Goal: Ask a question

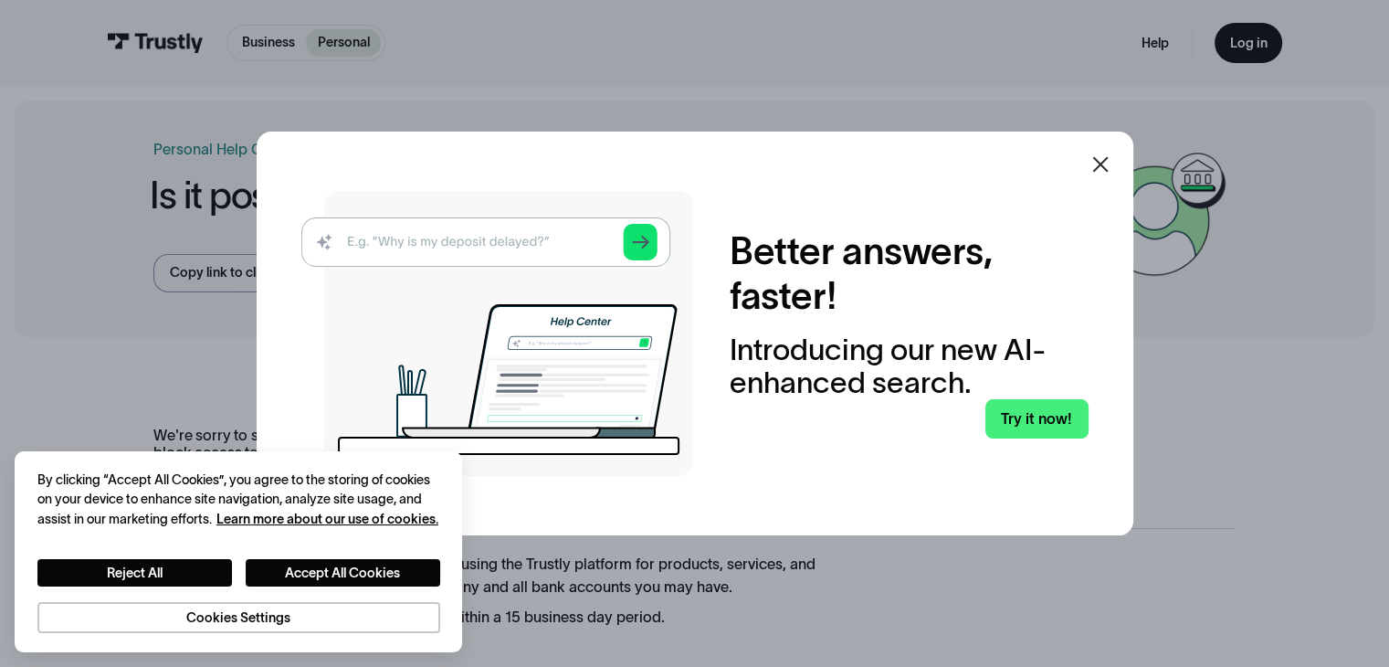
click at [1098, 150] on div at bounding box center [1101, 164] width 44 height 44
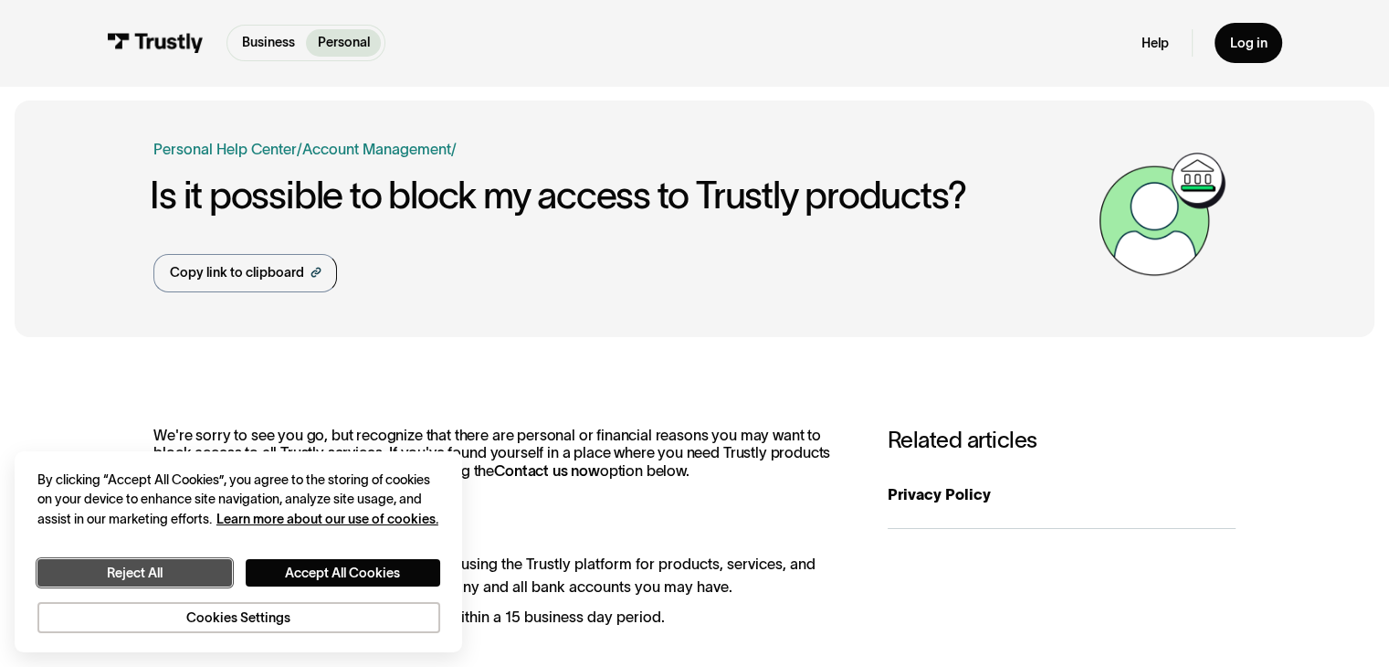
click at [201, 579] on button "Reject All" at bounding box center [134, 573] width 195 height 28
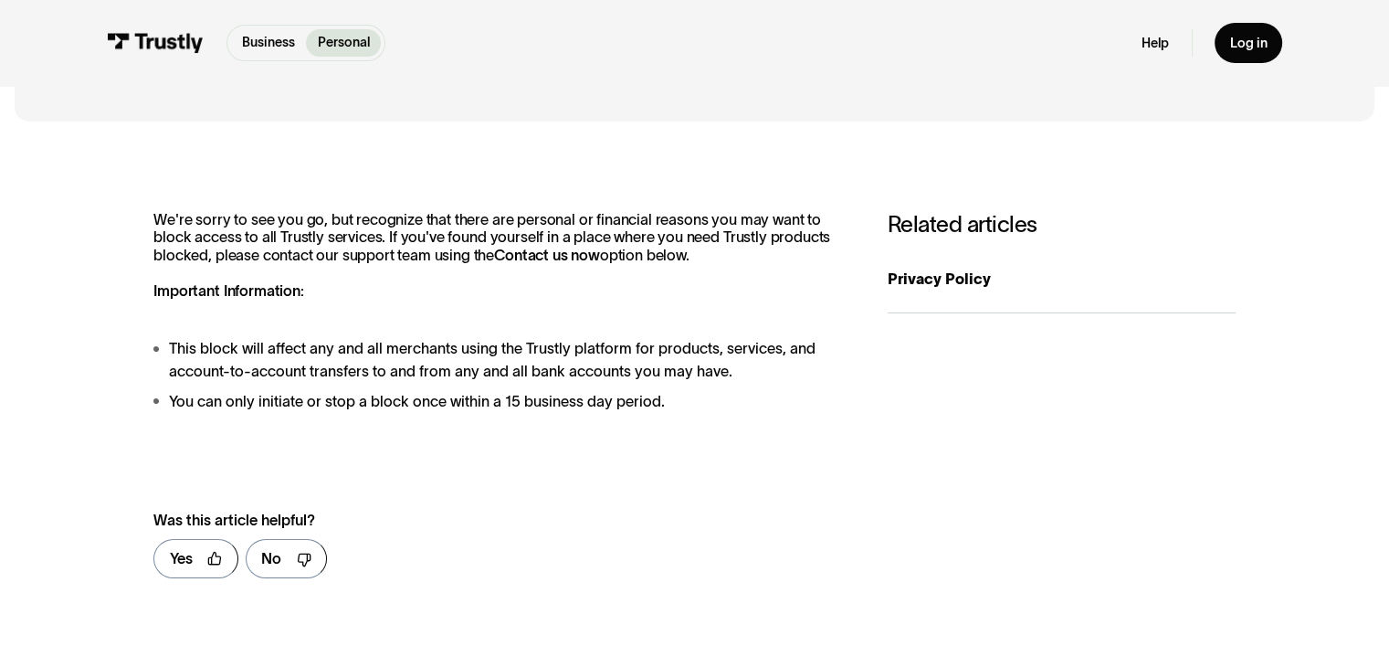
scroll to position [80, 0]
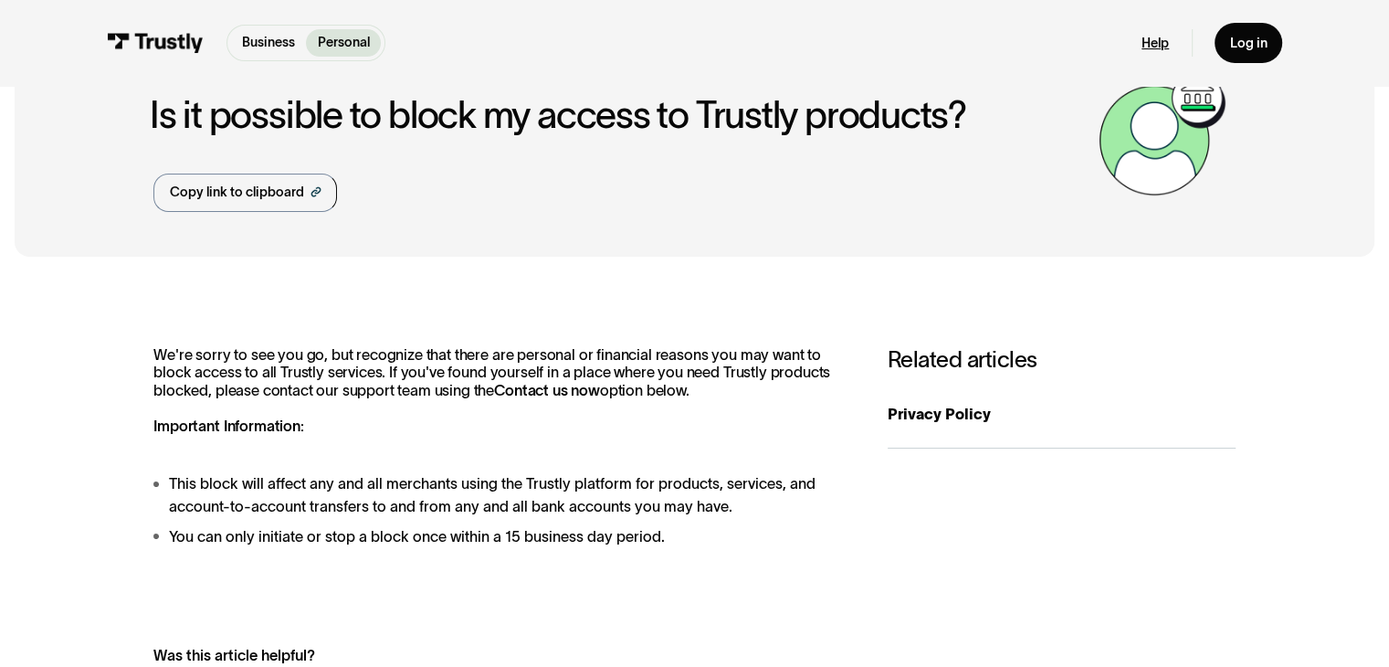
click at [1154, 49] on link "Help" at bounding box center [1155, 43] width 27 height 17
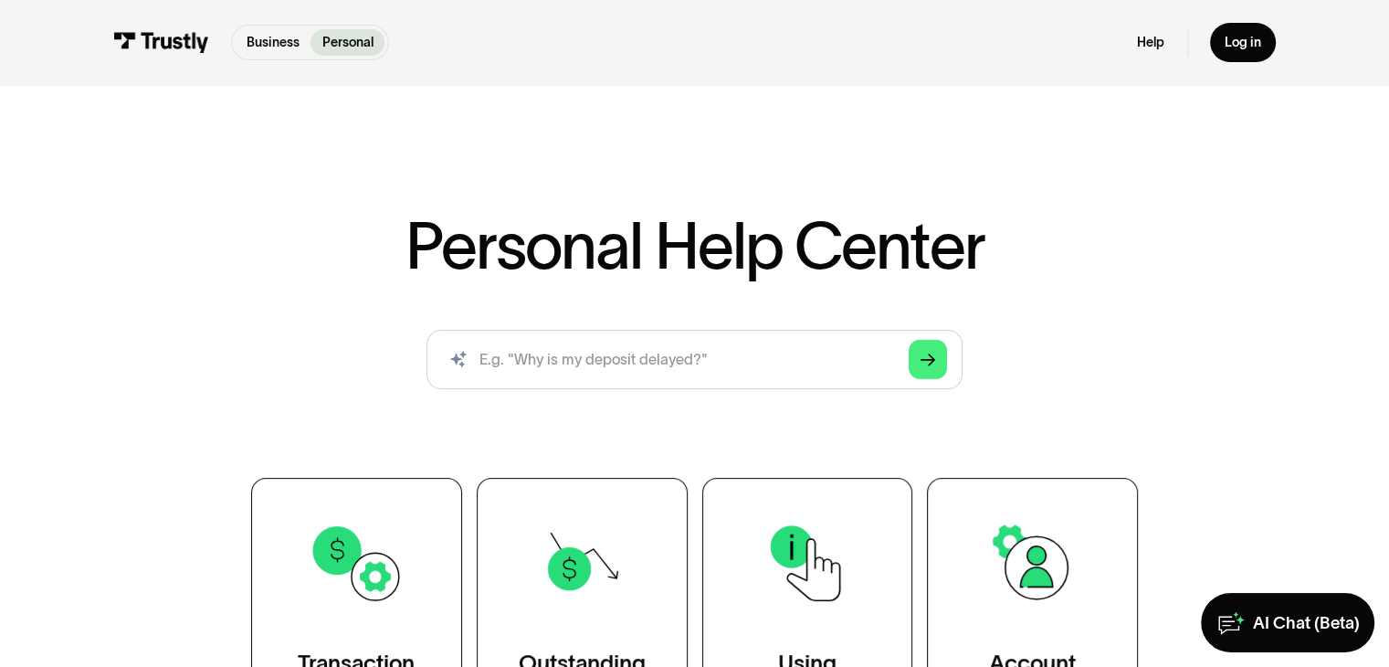
scroll to position [106, 0]
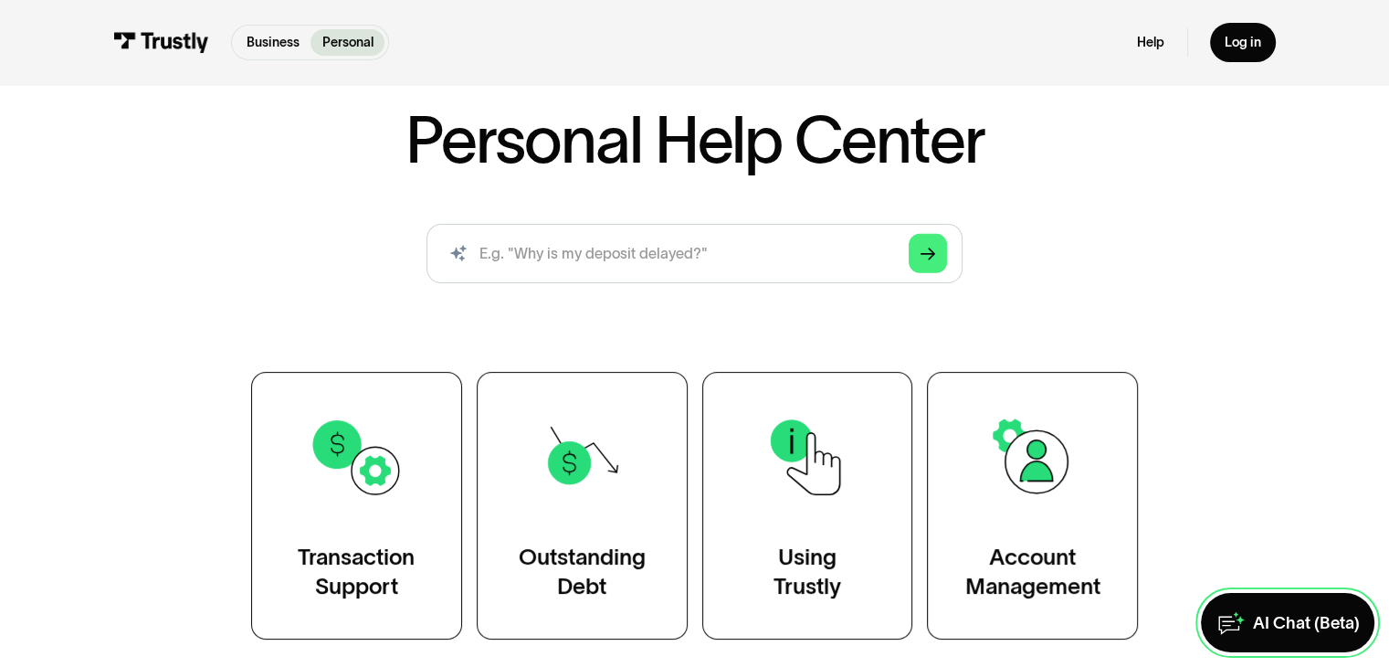
click at [1266, 637] on link "AI Chat (Beta)" at bounding box center [1288, 622] width 174 height 59
